Goal: Contribute content: Contribute content

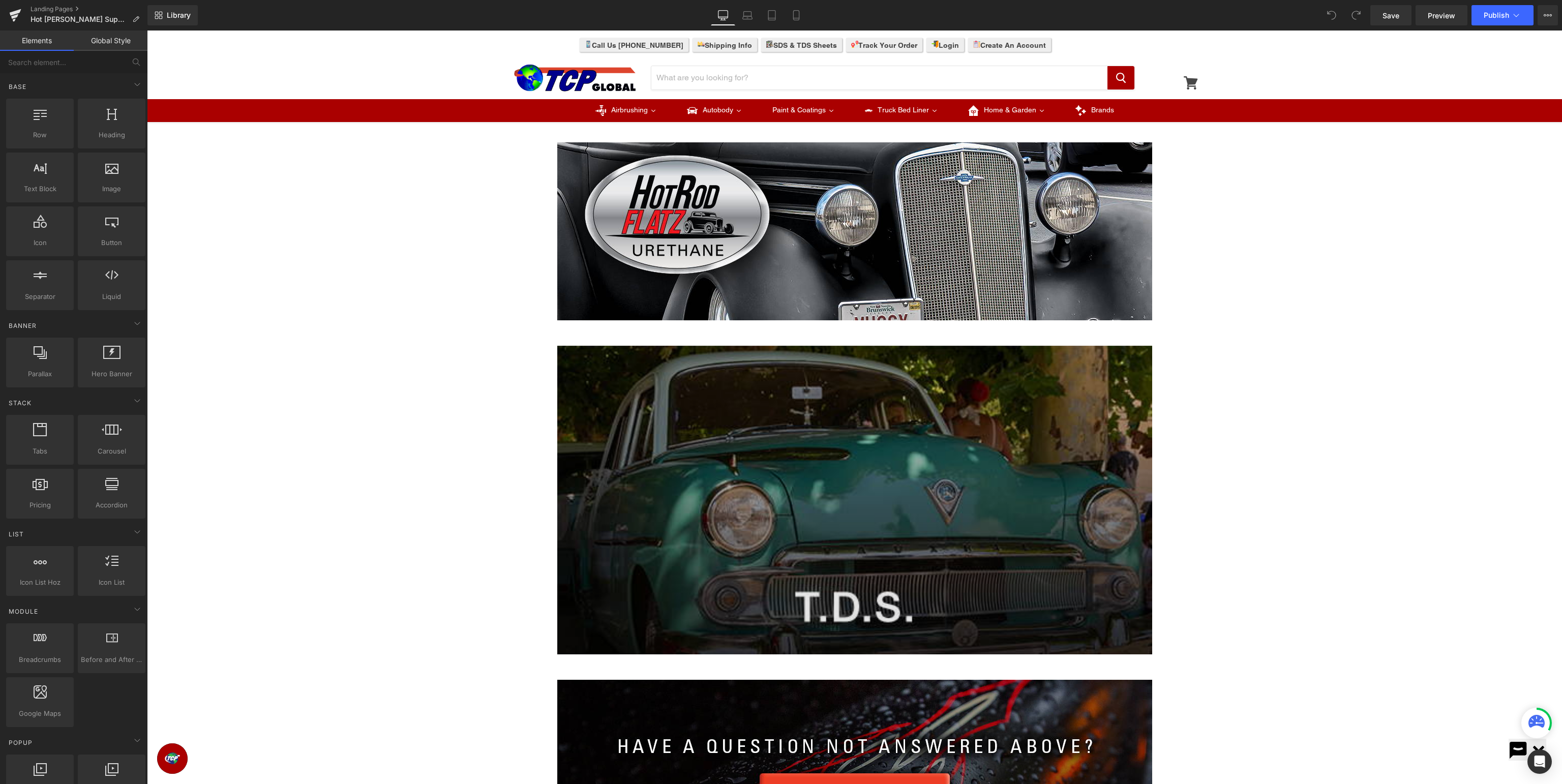
scroll to position [161, 0]
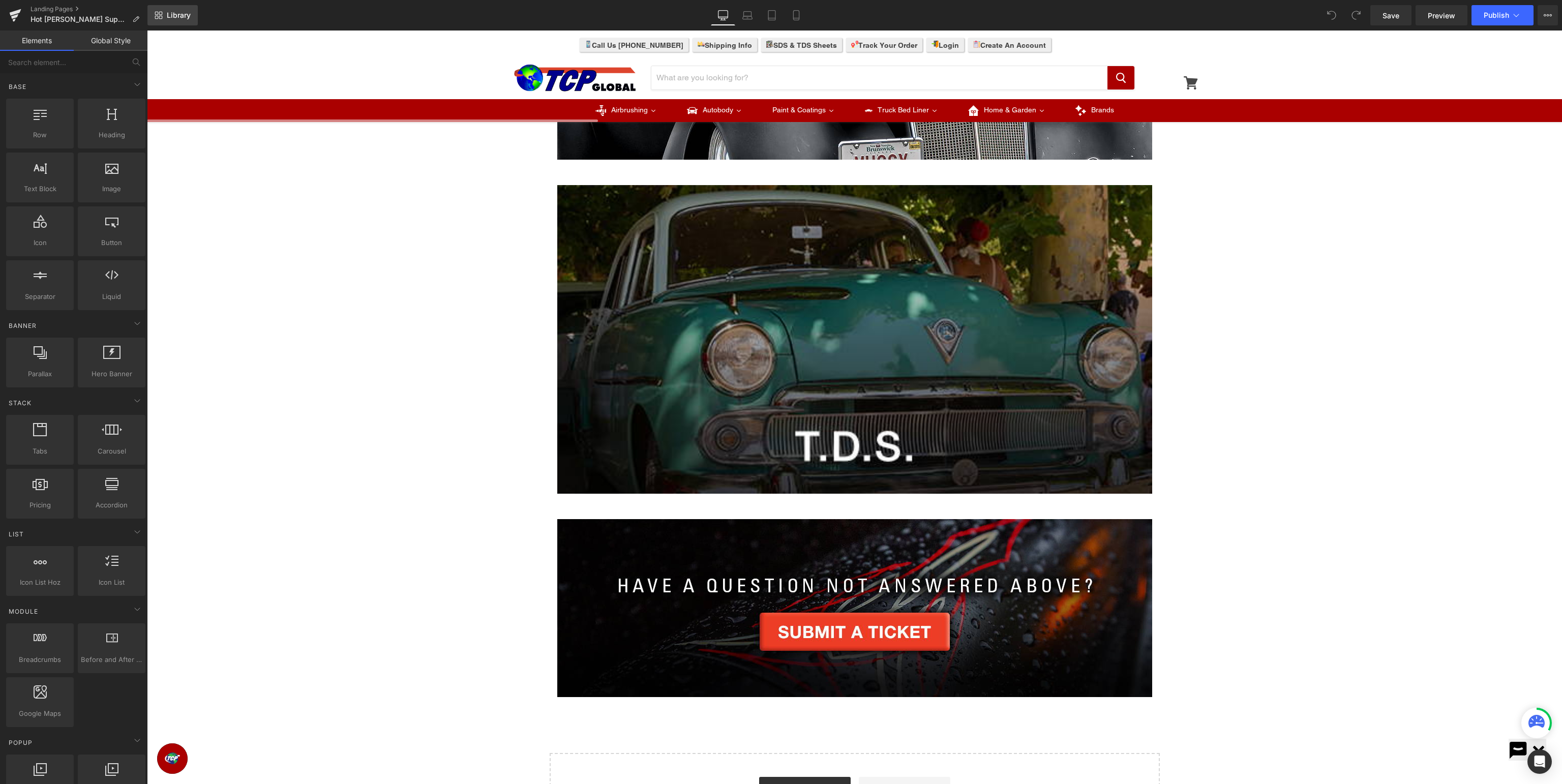
click at [176, 15] on span "Library" at bounding box center [179, 15] width 24 height 9
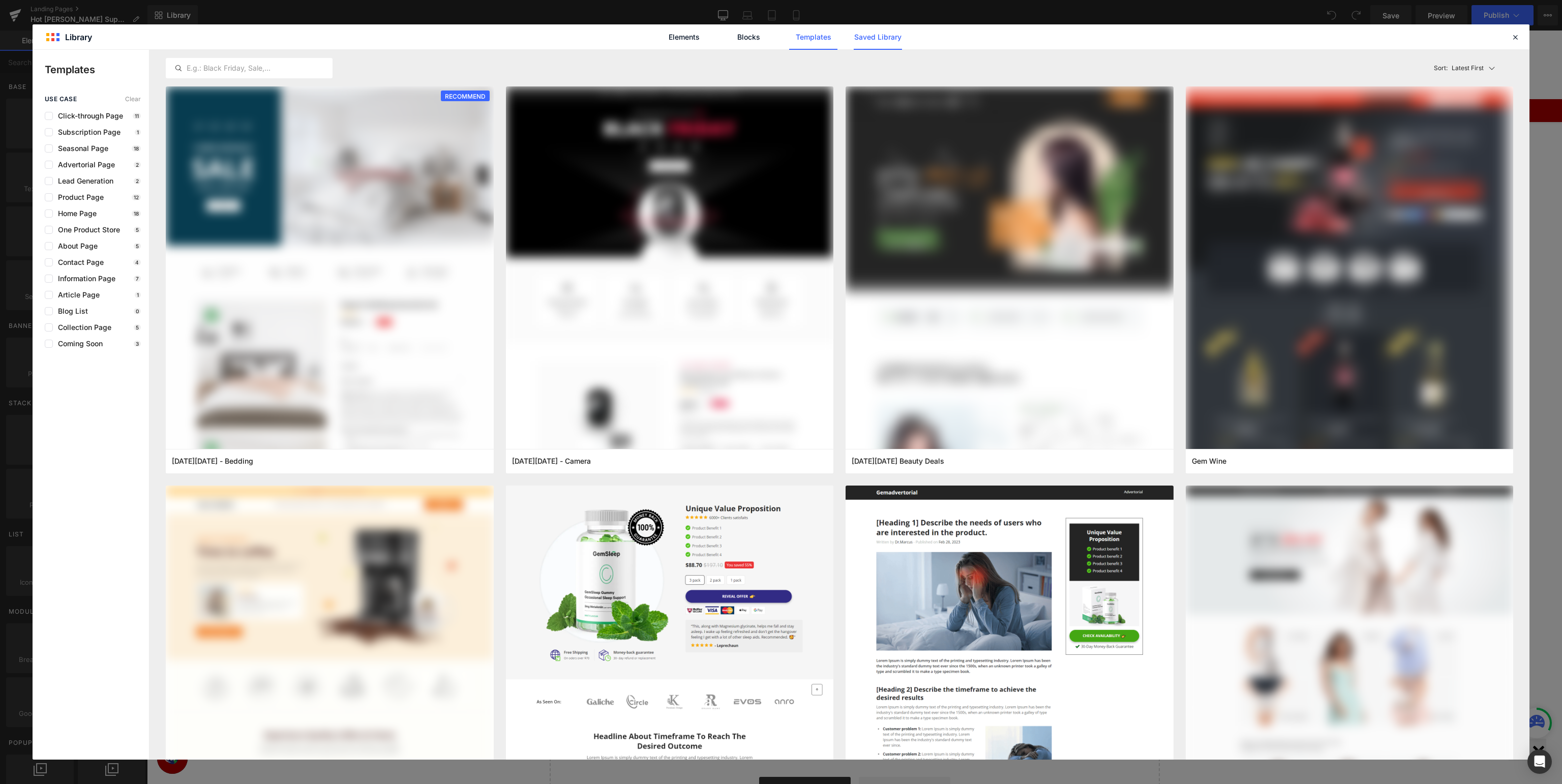
click at [892, 38] on link "Saved Library" at bounding box center [878, 37] width 48 height 26
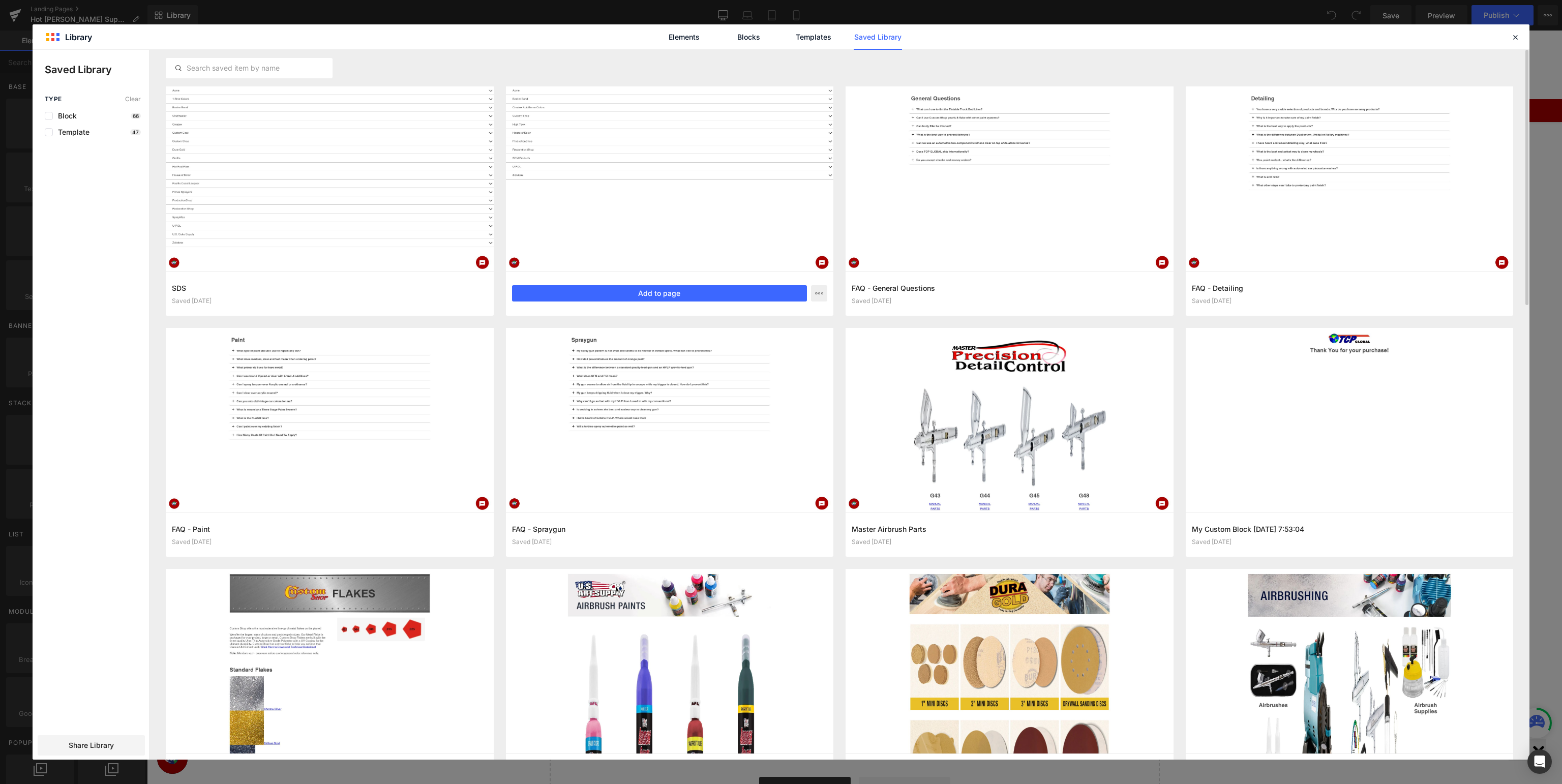
click at [679, 204] on div at bounding box center [670, 179] width 328 height 185
click at [684, 288] on button "Add to page" at bounding box center [660, 294] width 296 height 16
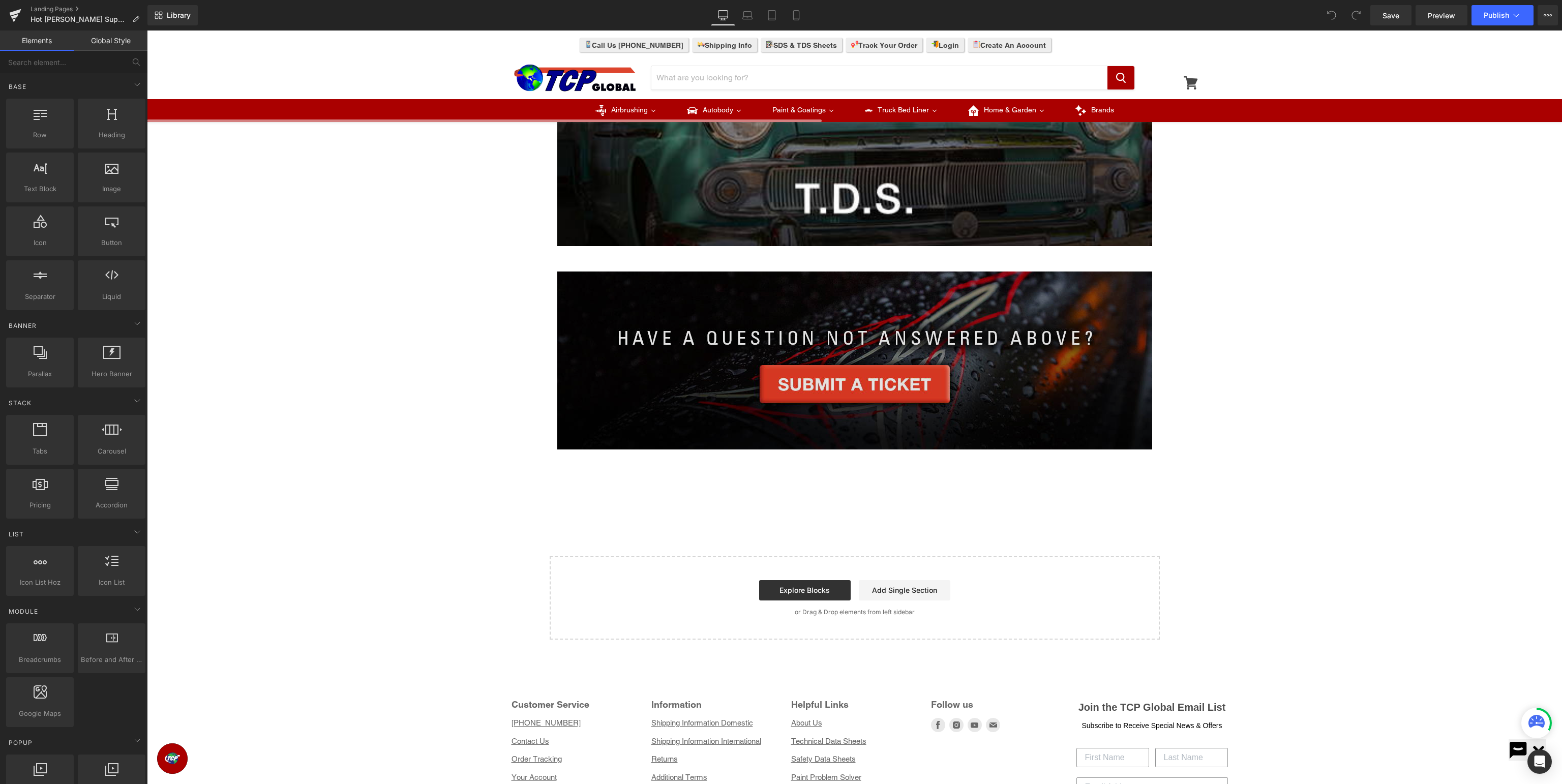
scroll to position [556, 0]
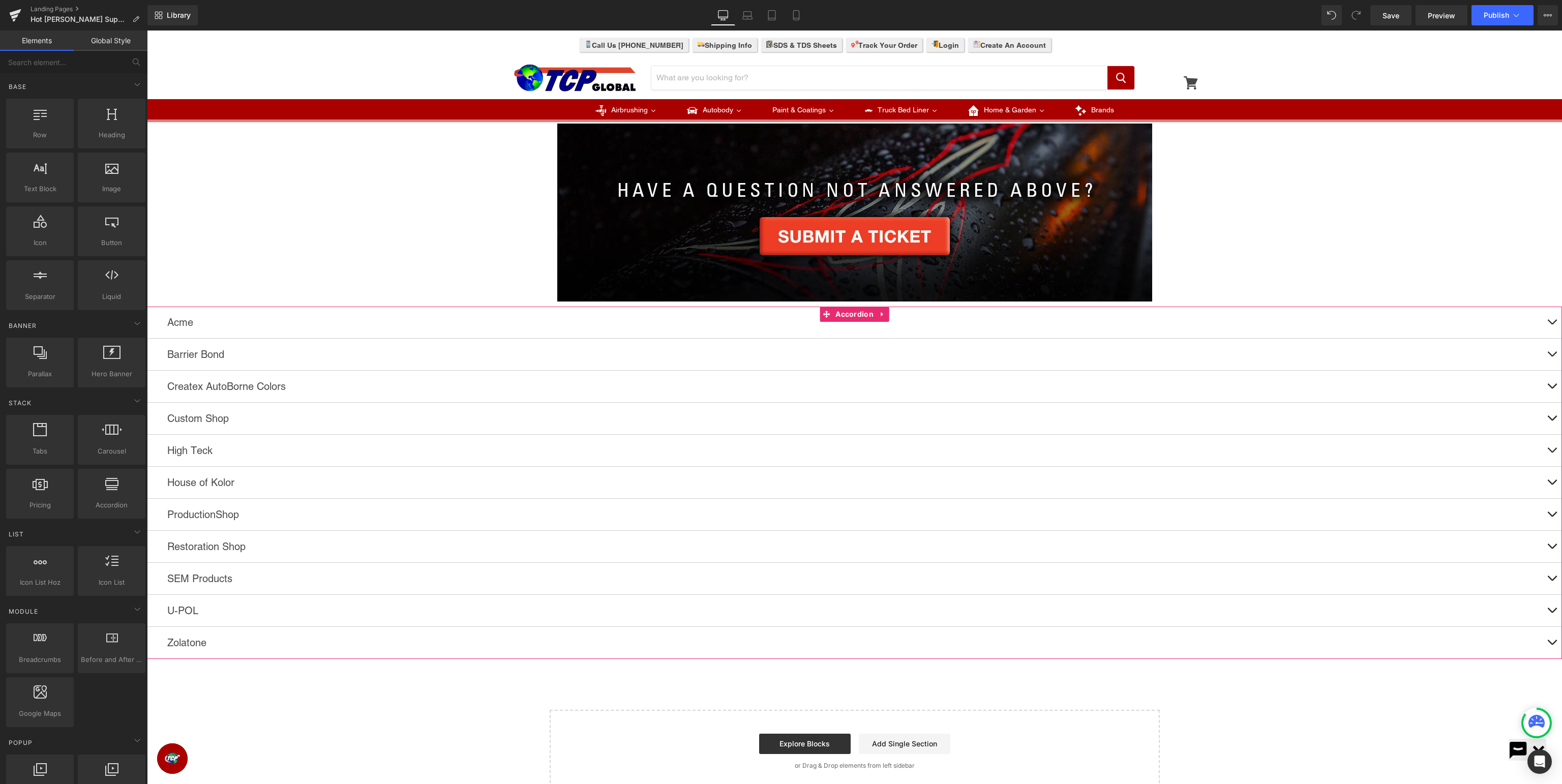
click at [1555, 415] on button at bounding box center [1552, 418] width 20 height 32
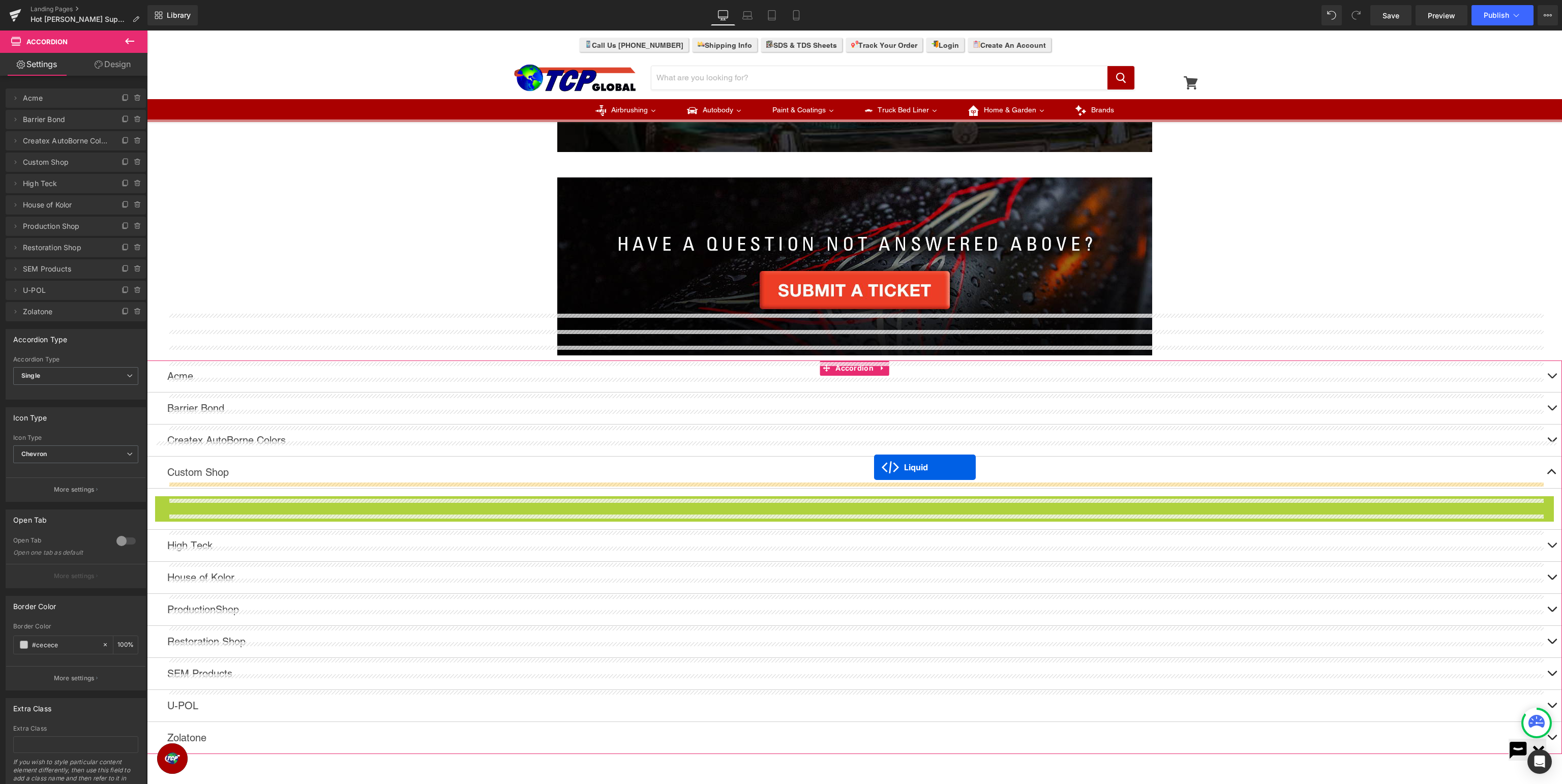
scroll to position [449, 0]
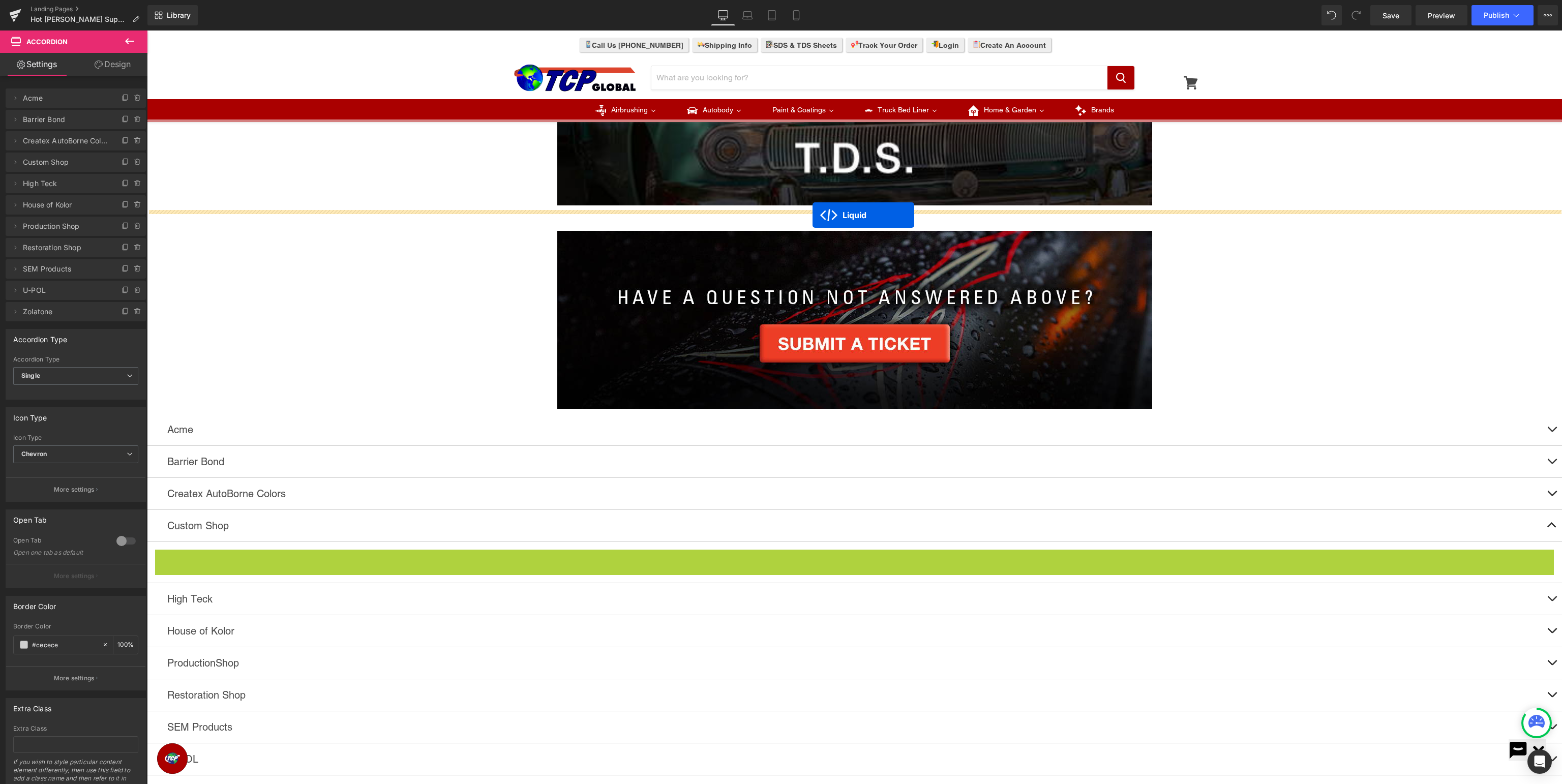
drag, startPoint x: 847, startPoint y: 466, endPoint x: 812, endPoint y: 214, distance: 254.4
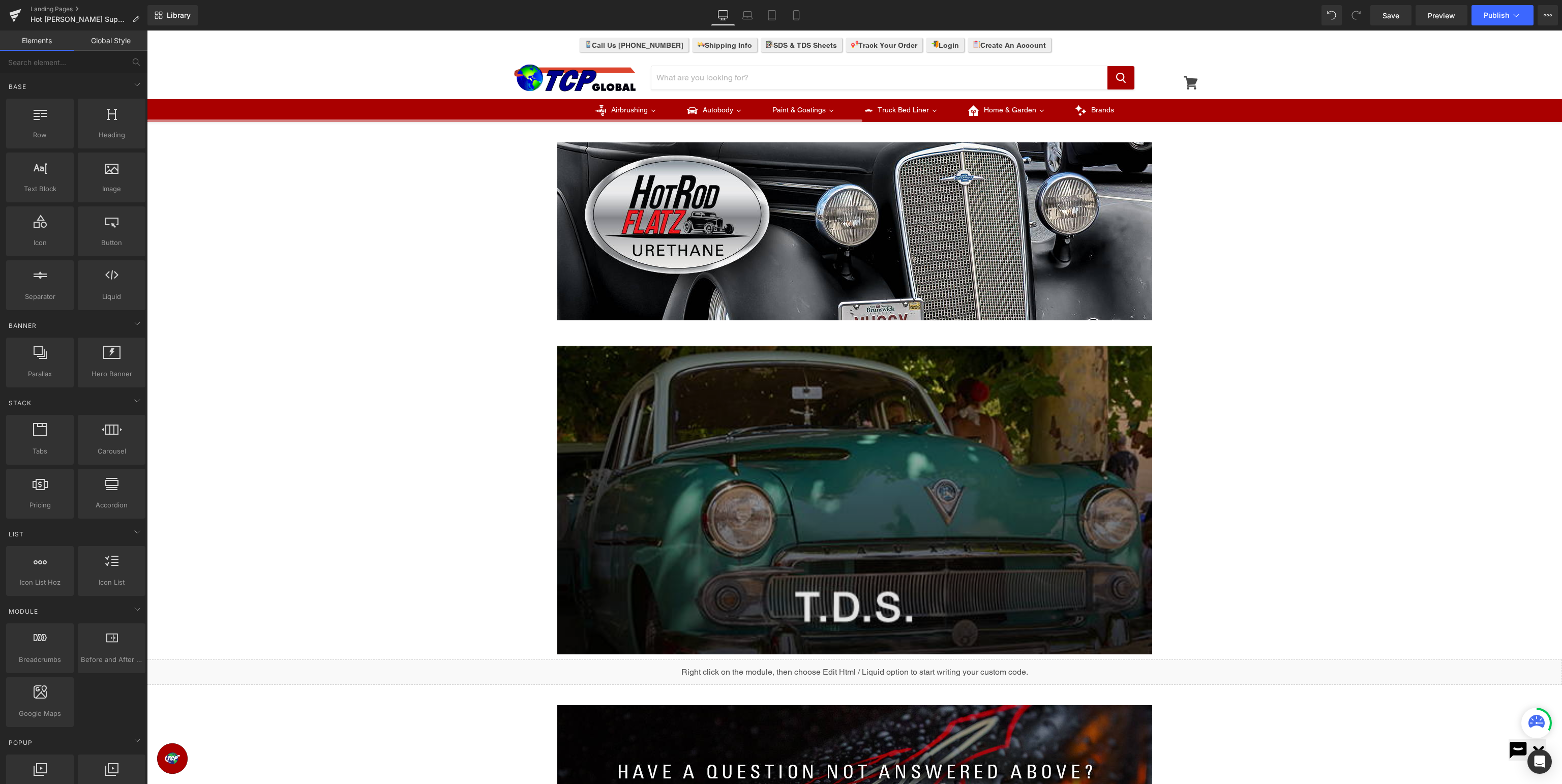
scroll to position [269, 0]
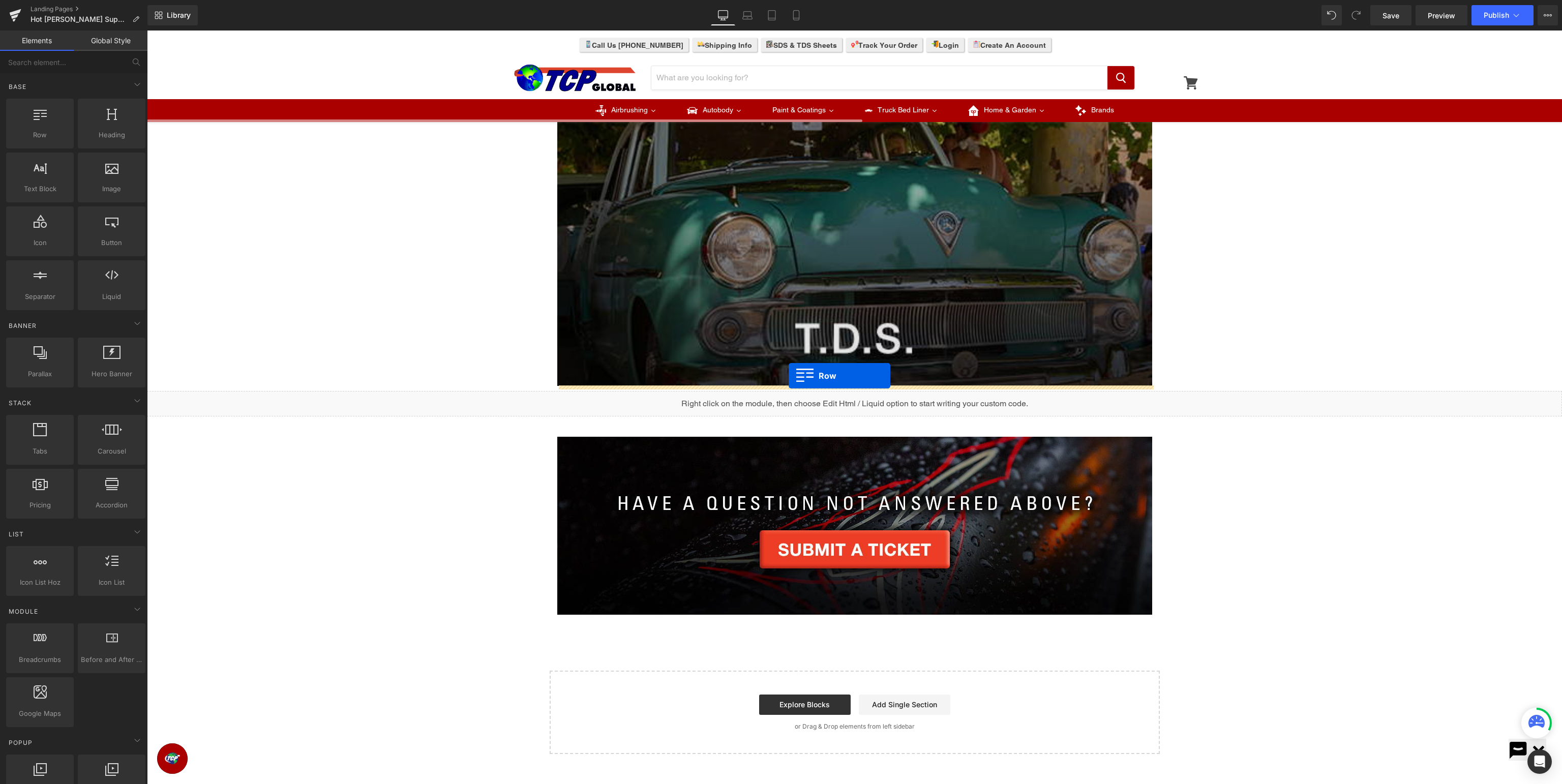
drag, startPoint x: 166, startPoint y: 150, endPoint x: 789, endPoint y: 376, distance: 662.7
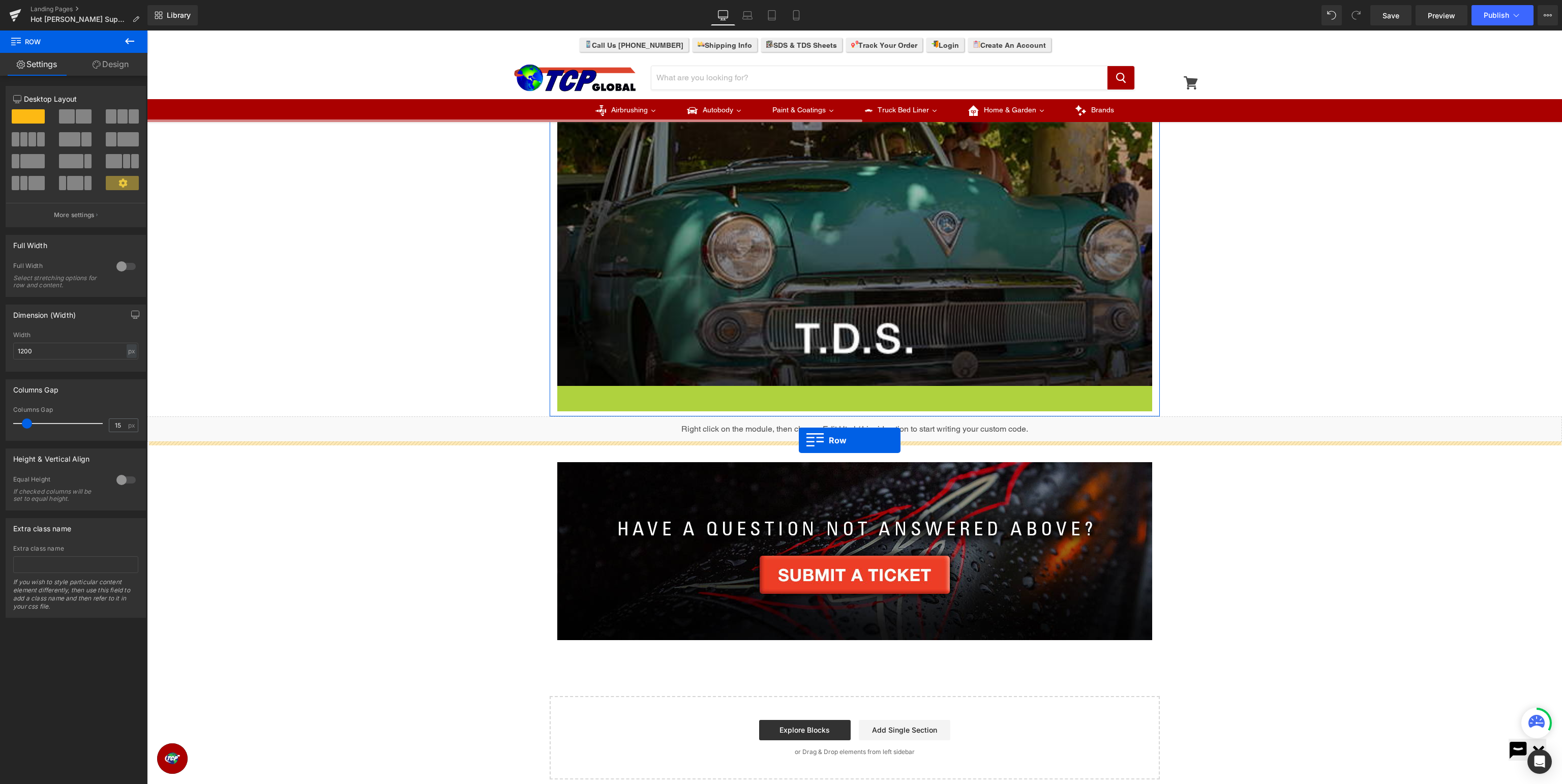
drag, startPoint x: 574, startPoint y: 392, endPoint x: 799, endPoint y: 440, distance: 230.1
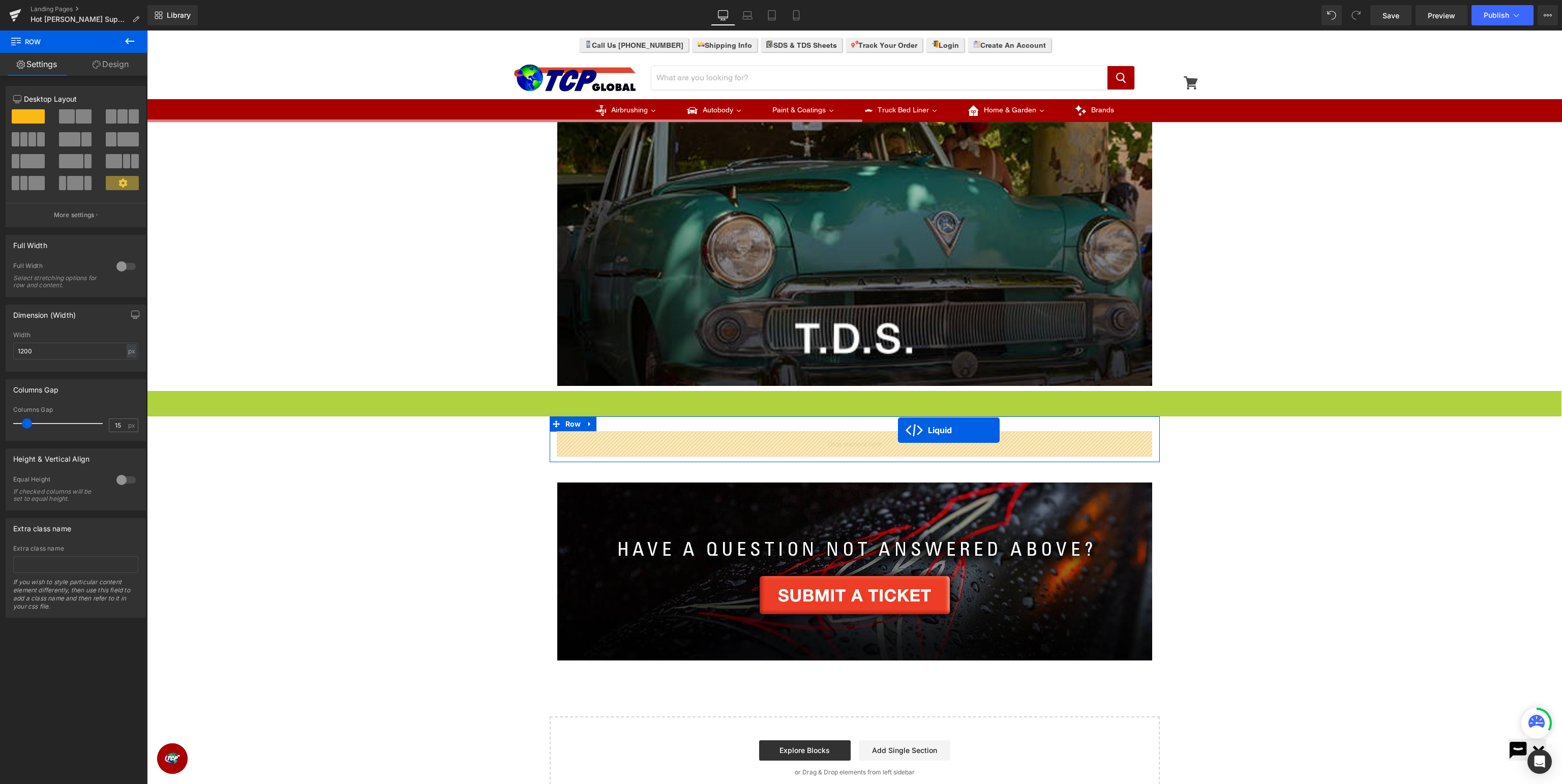
drag, startPoint x: 849, startPoint y: 415, endPoint x: 898, endPoint y: 430, distance: 51.2
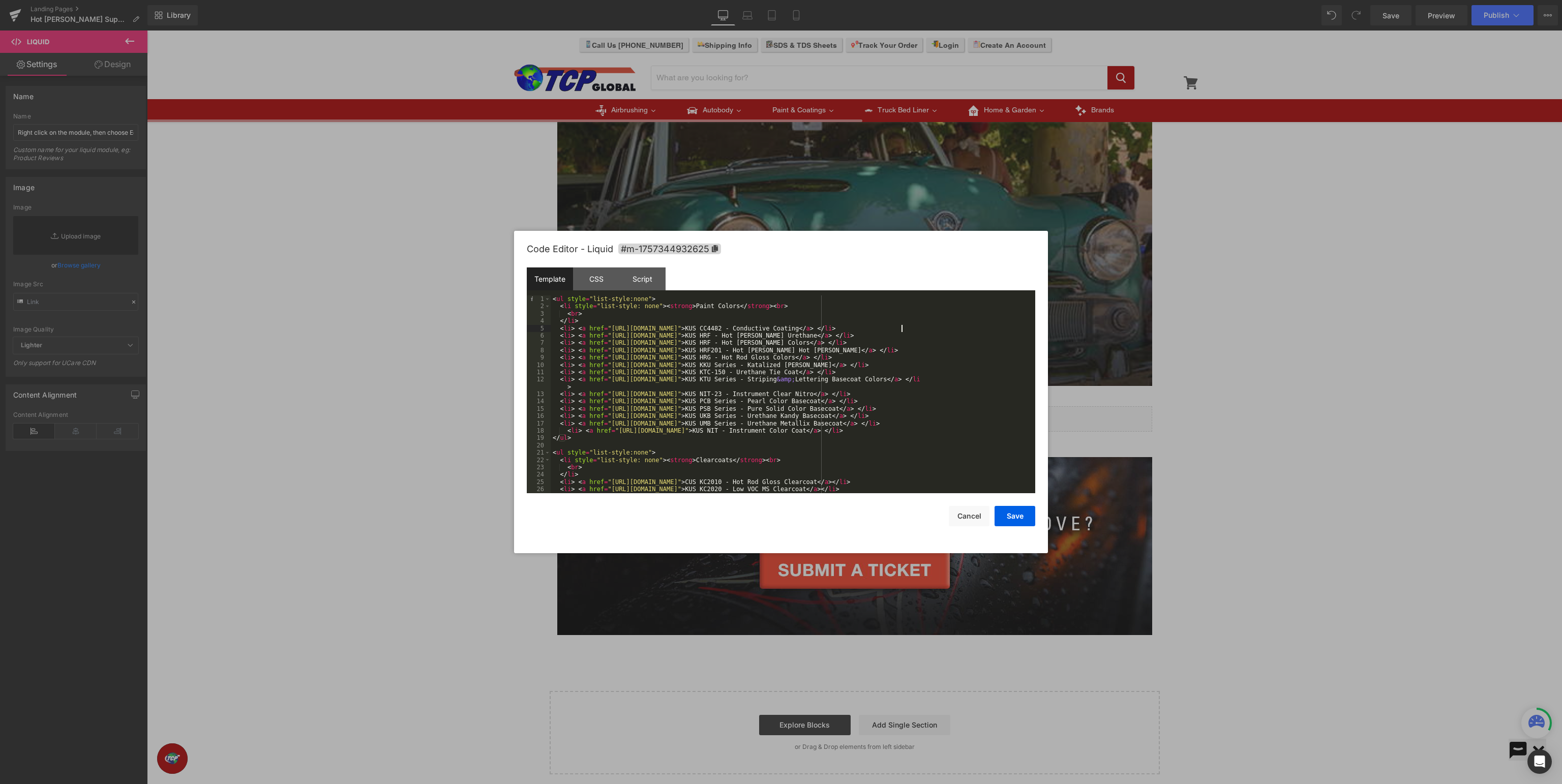
click at [902, 327] on div "< ul style = "list-style:none" > < li style = "list-style: none" > < strong > P…" at bounding box center [793, 402] width 484 height 212
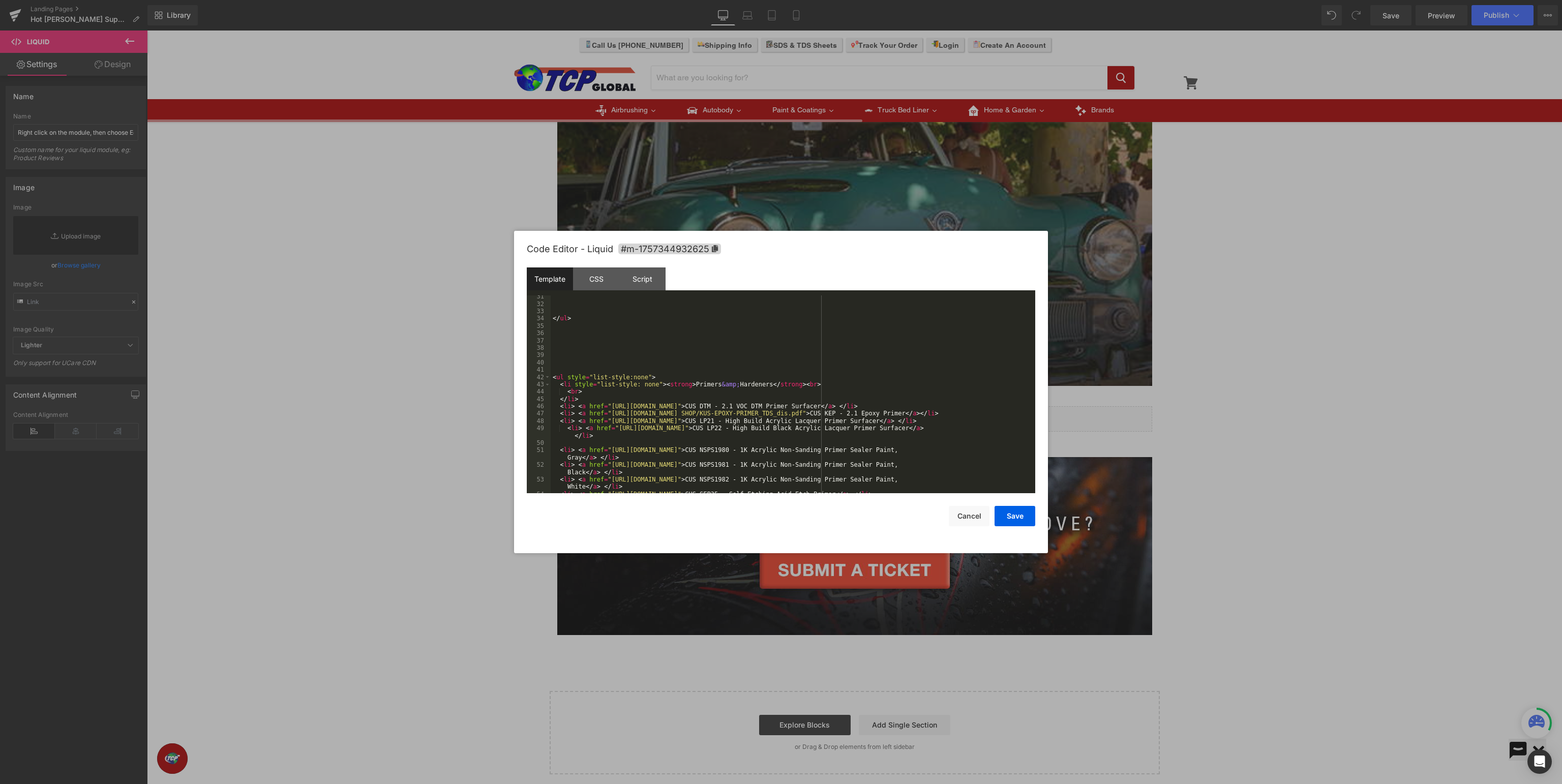
scroll to position [374, 0]
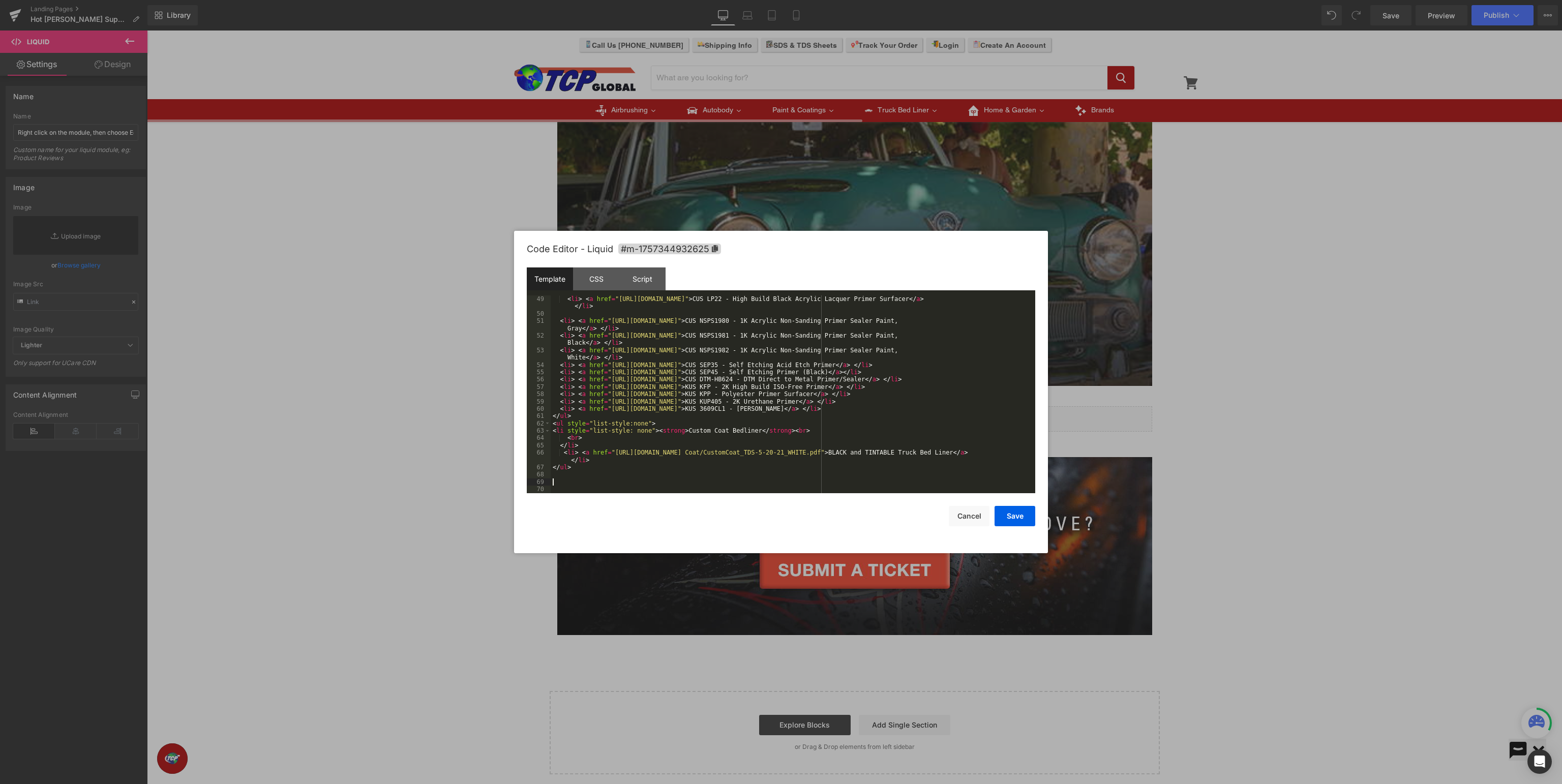
click at [663, 482] on div "< li > < a href = "[URL][DOMAIN_NAME]" > CUS LP22 - High Build Black Acrylic La…" at bounding box center [793, 405] width 484 height 220
click at [572, 477] on div "< li > < a href = "[URL][DOMAIN_NAME]" > CUS LP22 - High Build Black Acrylic La…" at bounding box center [793, 405] width 484 height 220
click at [582, 471] on div "< li > < a href = "[URL][DOMAIN_NAME]" > CUS LP22 - High Build Black Acrylic La…" at bounding box center [793, 405] width 484 height 220
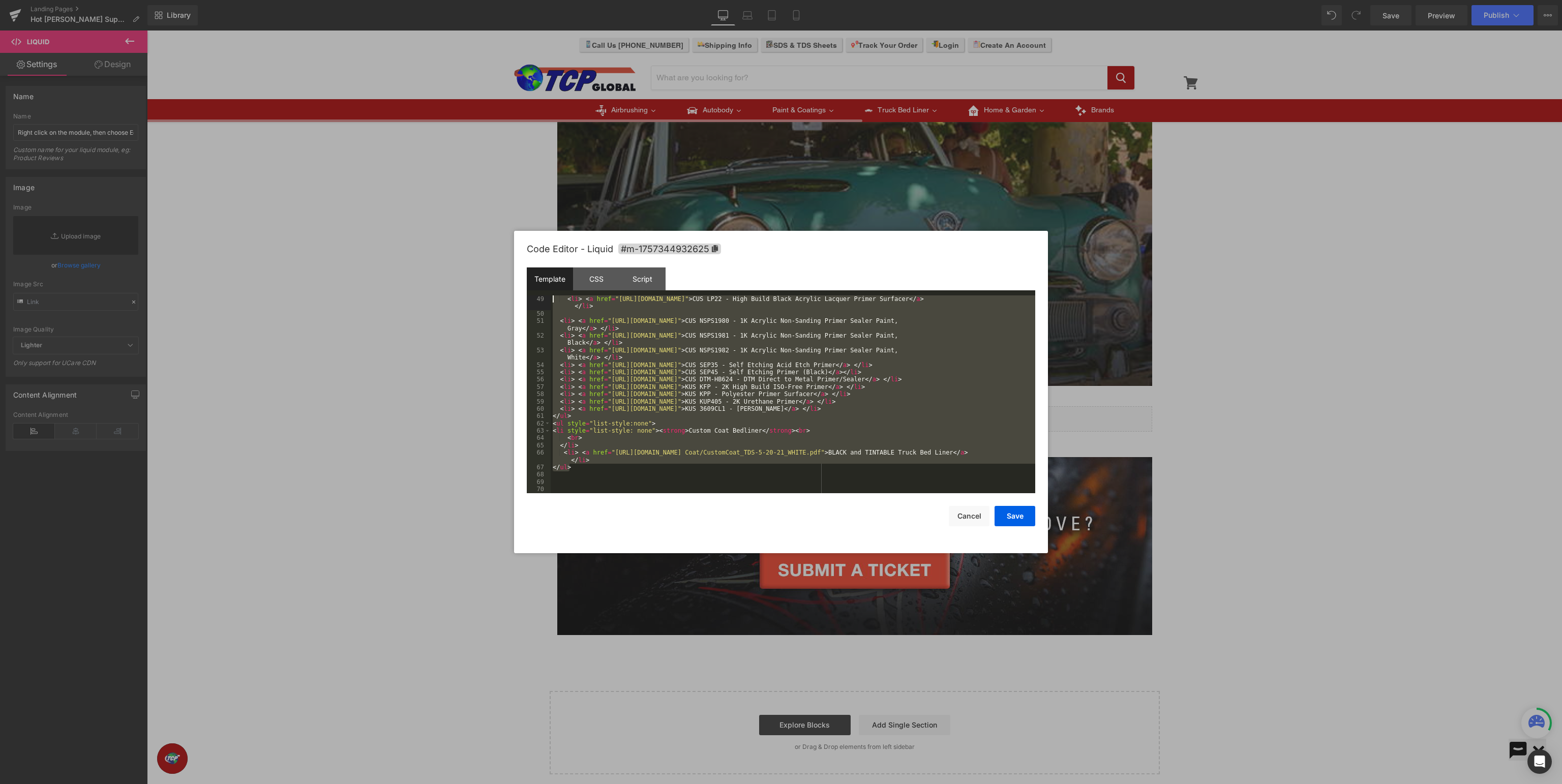
drag, startPoint x: 593, startPoint y: 469, endPoint x: 499, endPoint y: 300, distance: 193.4
click at [551, 300] on div "< li > < a href = "[URL][DOMAIN_NAME]" > CUS LP22 - High Build Black Acrylic La…" at bounding box center [793, 394] width 484 height 198
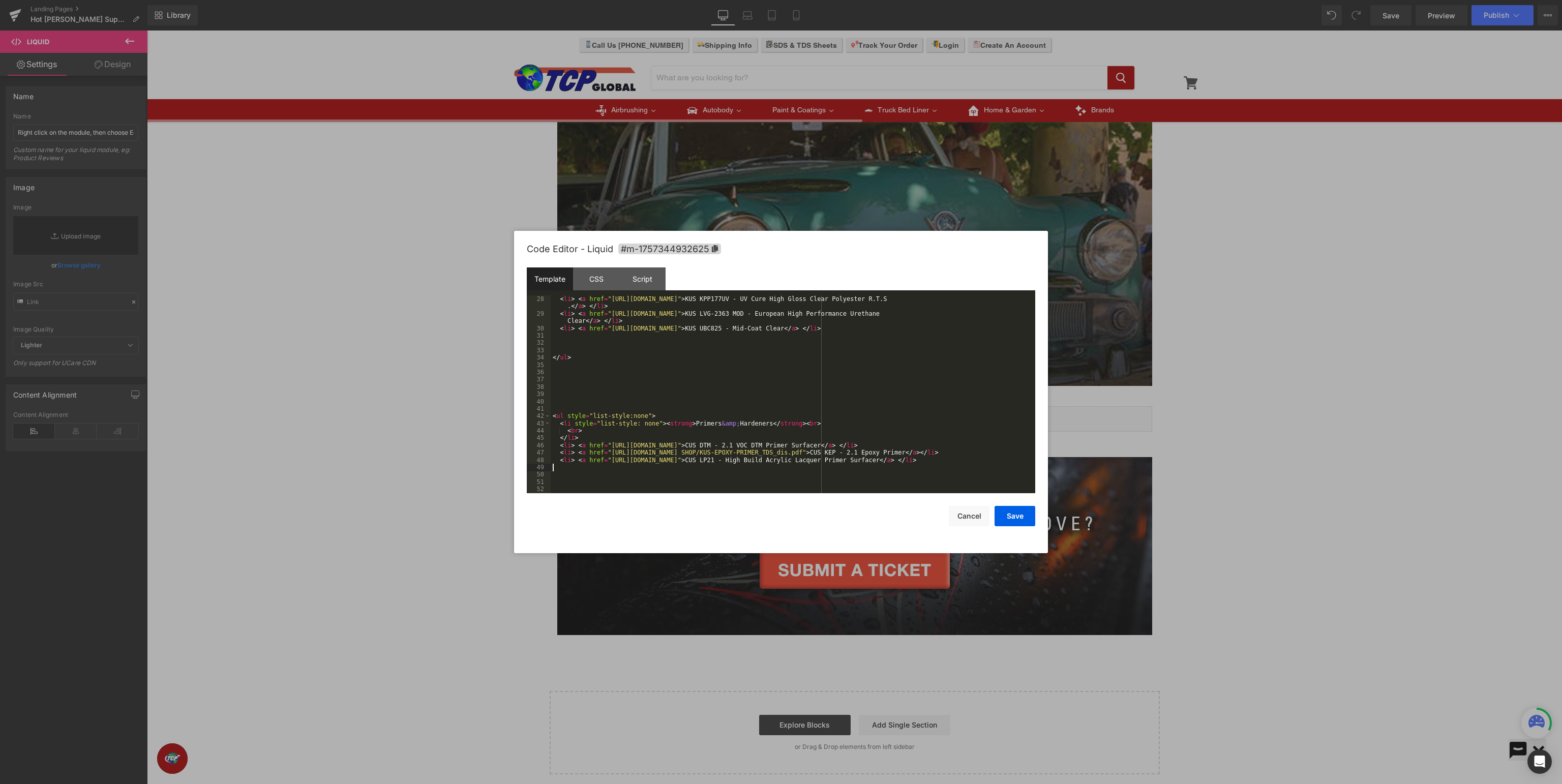
scroll to position [205, 0]
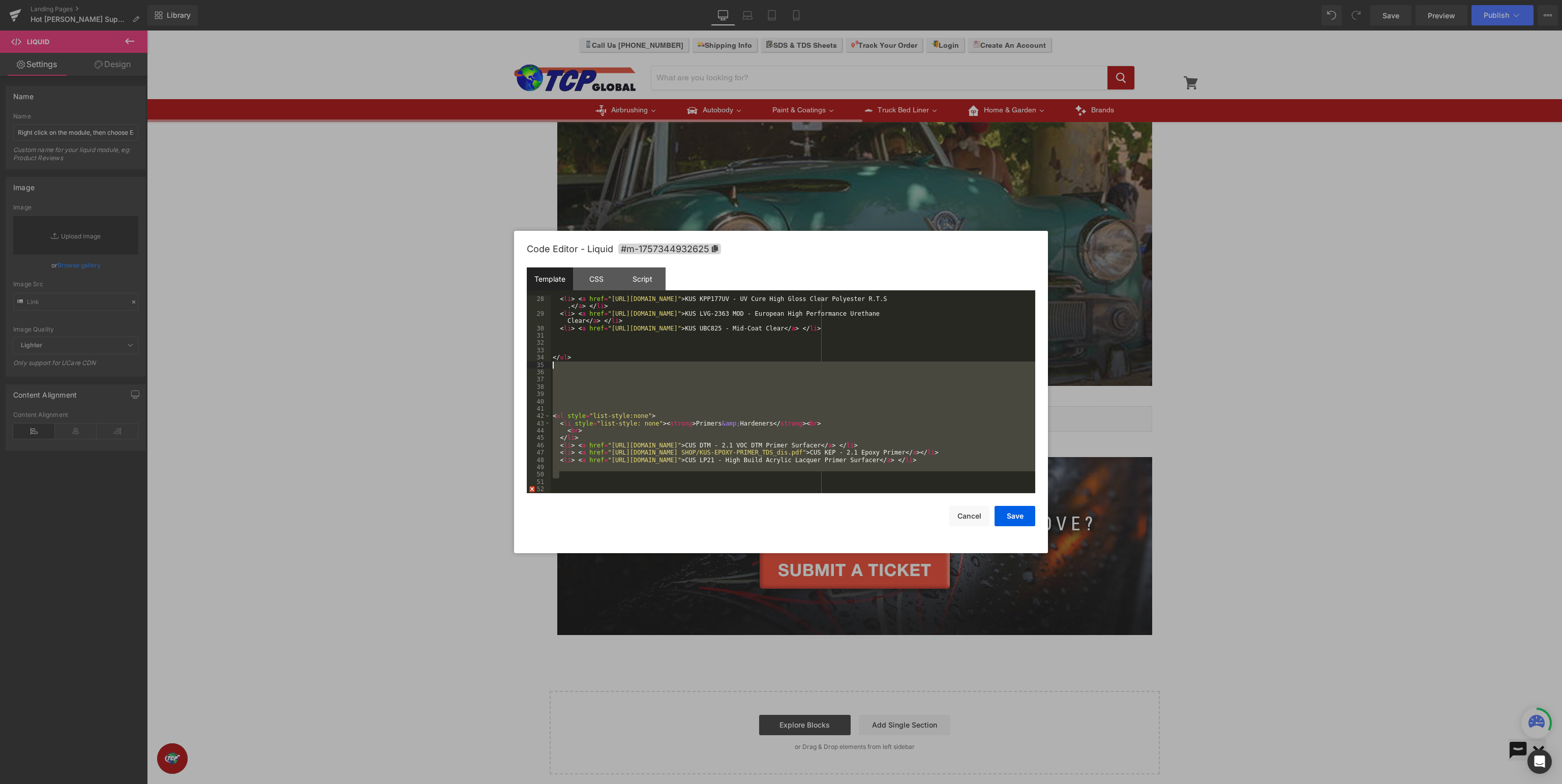
drag, startPoint x: 619, startPoint y: 472, endPoint x: 507, endPoint y: 363, distance: 156.3
click at [551, 363] on div "< li > < a href = "[URL][DOMAIN_NAME]" > KUS KPP177UV - UV Cure High Gloss Clea…" at bounding box center [793, 394] width 484 height 198
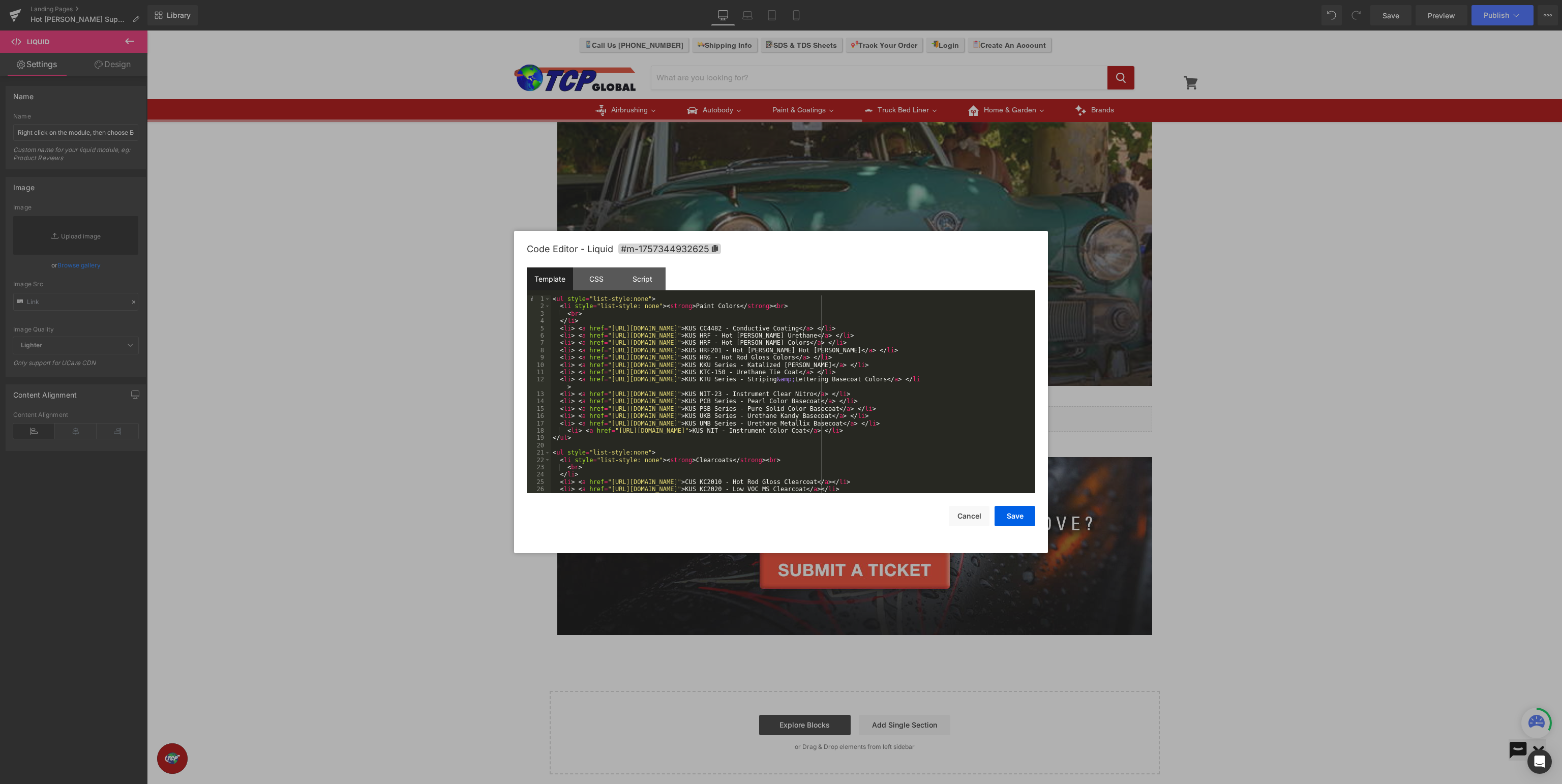
scroll to position [95, 0]
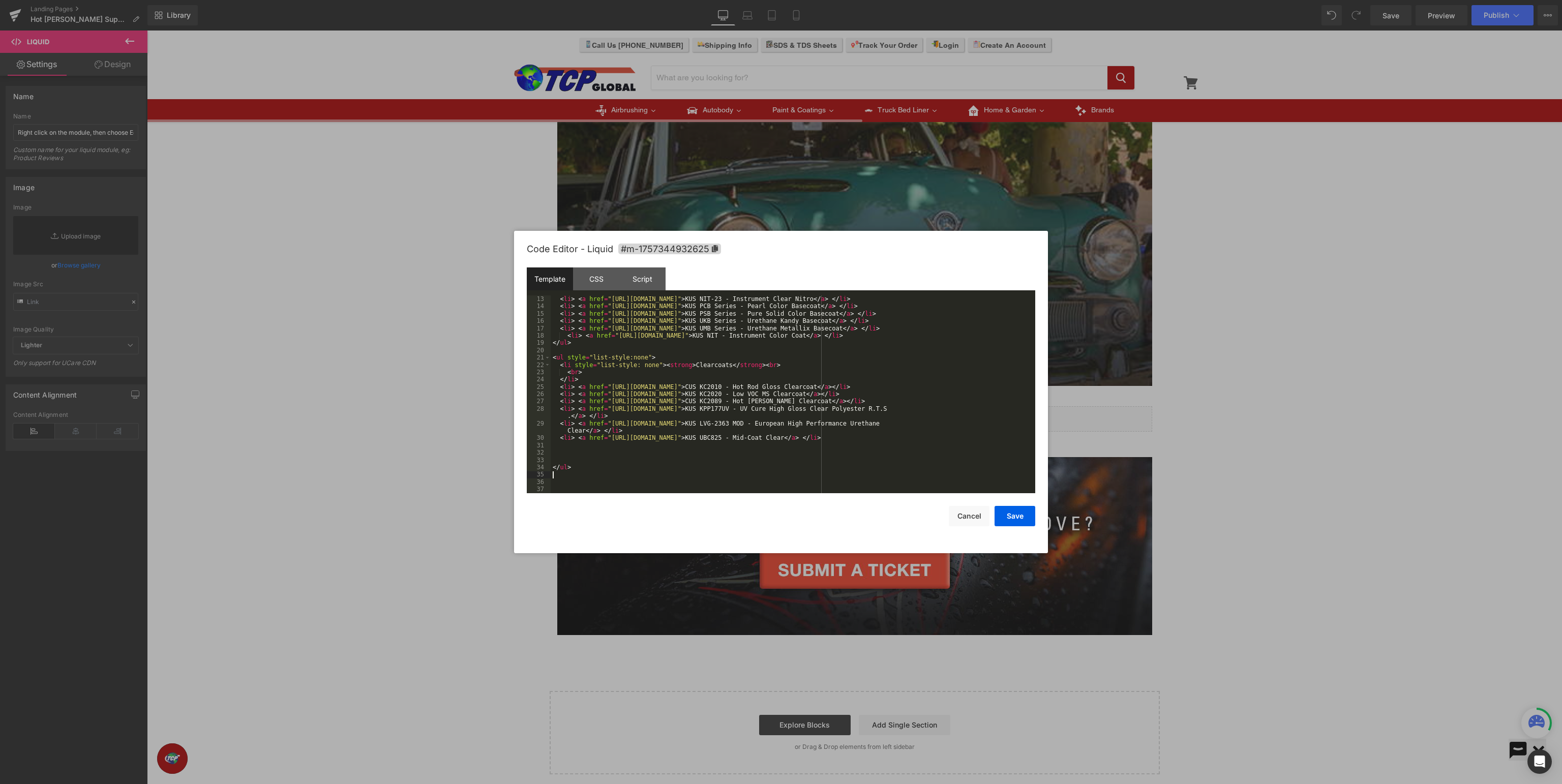
click at [828, 471] on div "< li > < a href = "[URL][DOMAIN_NAME]" > KUS NIT-23 - Instrument Clear Nitro </…" at bounding box center [793, 402] width 484 height 212
drag, startPoint x: 653, startPoint y: 476, endPoint x: 390, endPoint y: 458, distance: 263.6
click at [551, 458] on div "< li > < a href = "[URL][DOMAIN_NAME]" > KUS NIT-23 - Instrument Clear Nitro </…" at bounding box center [793, 394] width 484 height 198
click at [809, 422] on div "< li > < a href = "[URL][DOMAIN_NAME]" > KUS NIT-23 - Instrument Clear Nitro </…" at bounding box center [793, 402] width 484 height 212
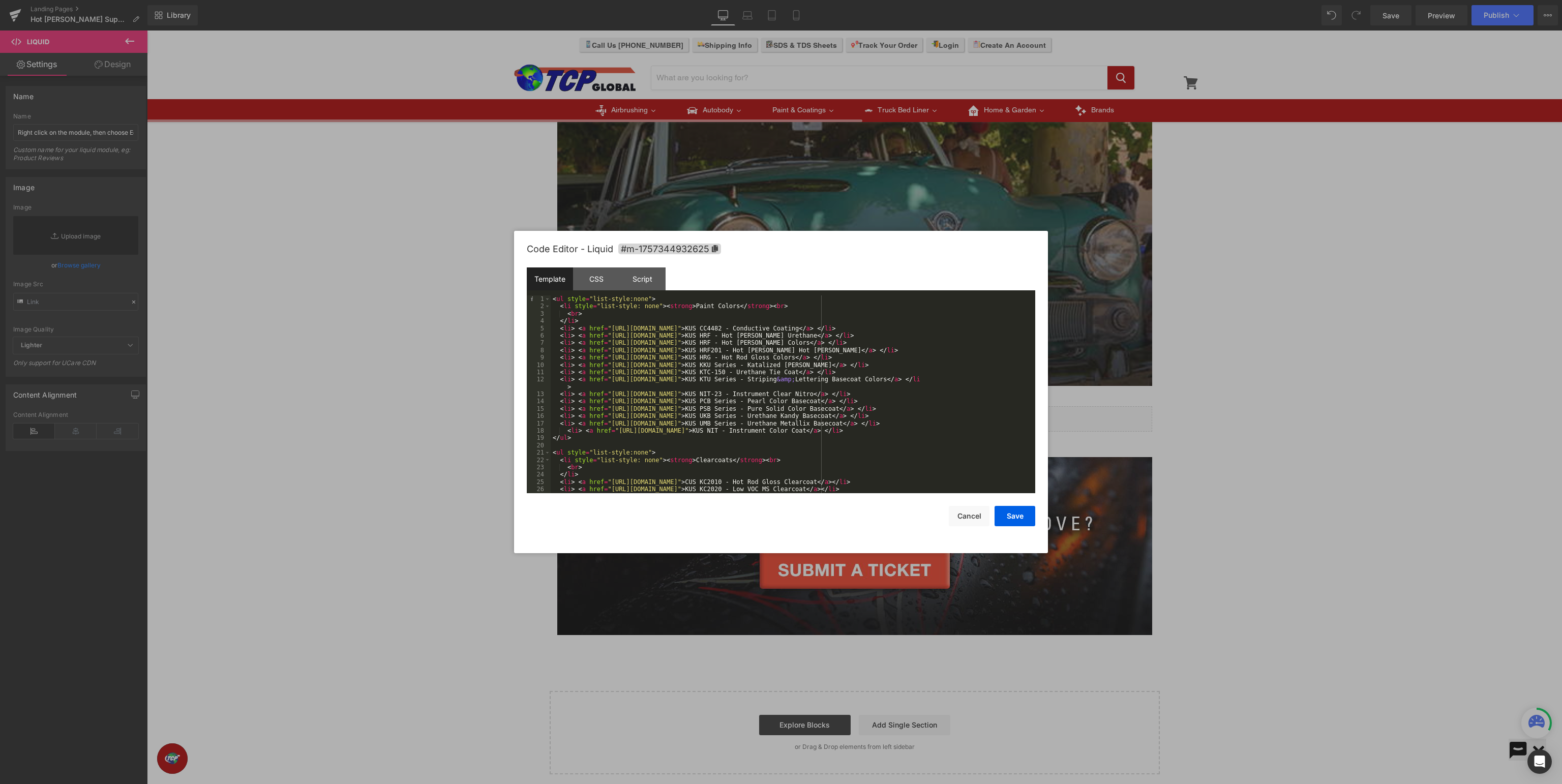
scroll to position [0, 0]
click at [961, 509] on button "Cancel" at bounding box center [969, 516] width 41 height 20
click at [870, 423] on div "< ul style = "list-style:none" > < li style = "list-style: none" > < strong > P…" at bounding box center [793, 402] width 484 height 212
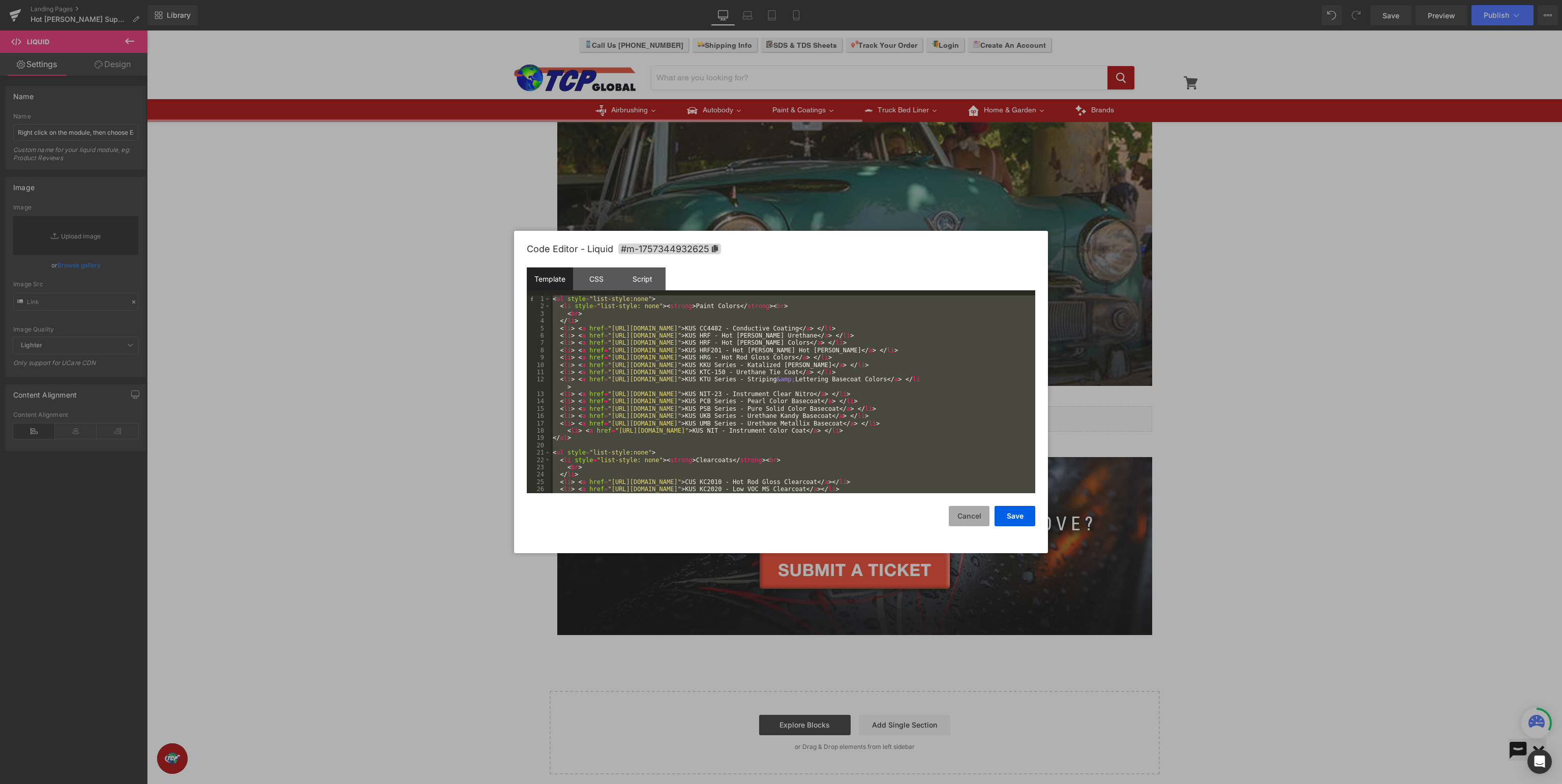
click at [971, 521] on button "Cancel" at bounding box center [969, 516] width 41 height 20
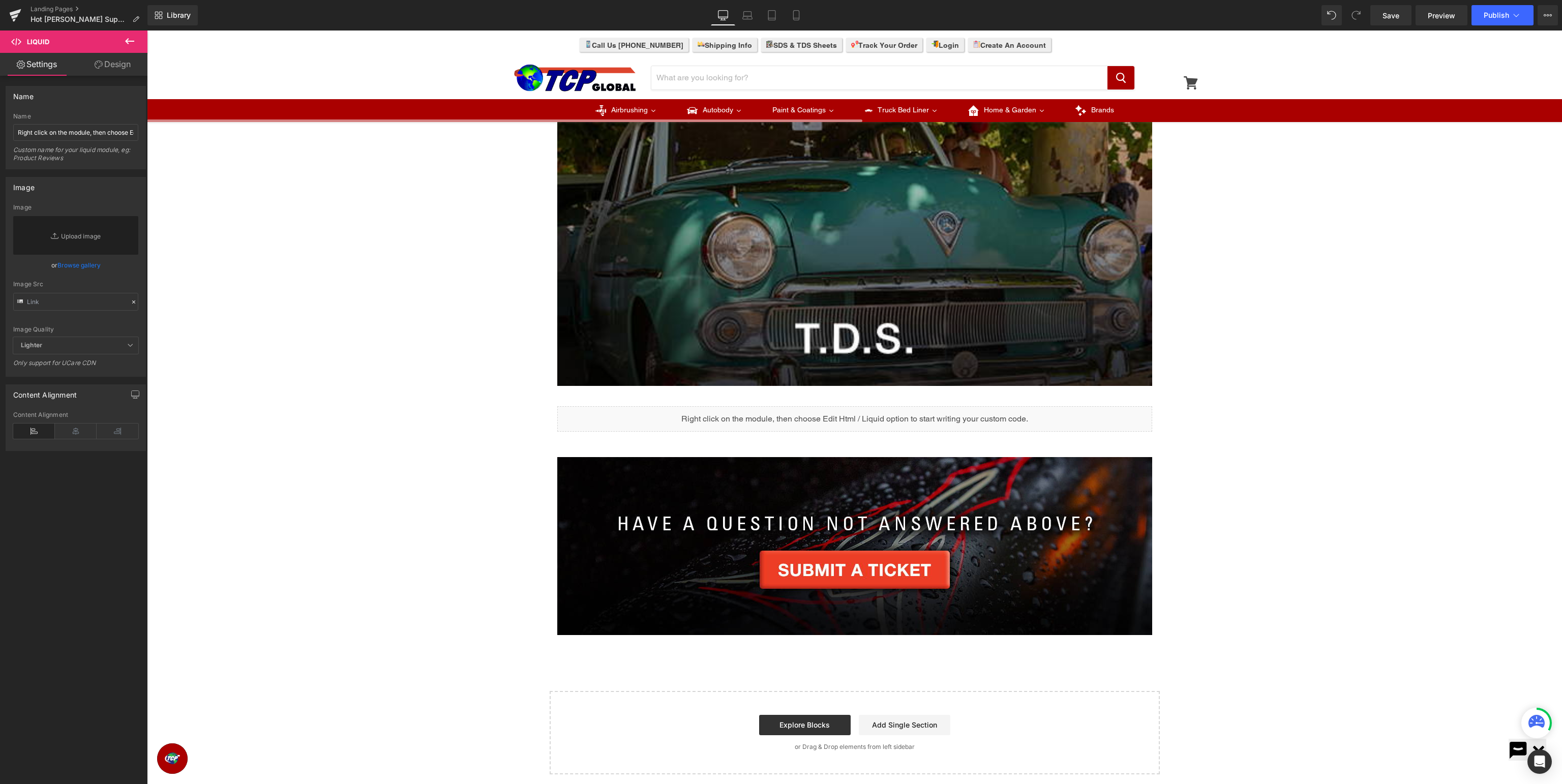
click at [1296, 269] on div "Image Row Image Row Liquid Row Image Row Select your layout" at bounding box center [855, 314] width 1415 height 921
